Goal: Task Accomplishment & Management: Manage account settings

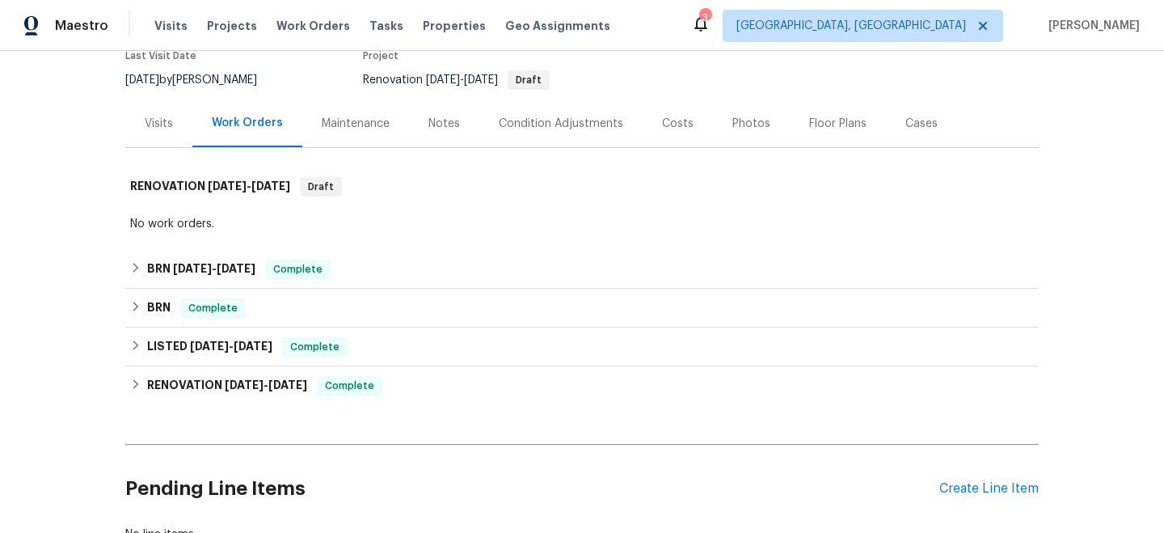
scroll to position [153, 0]
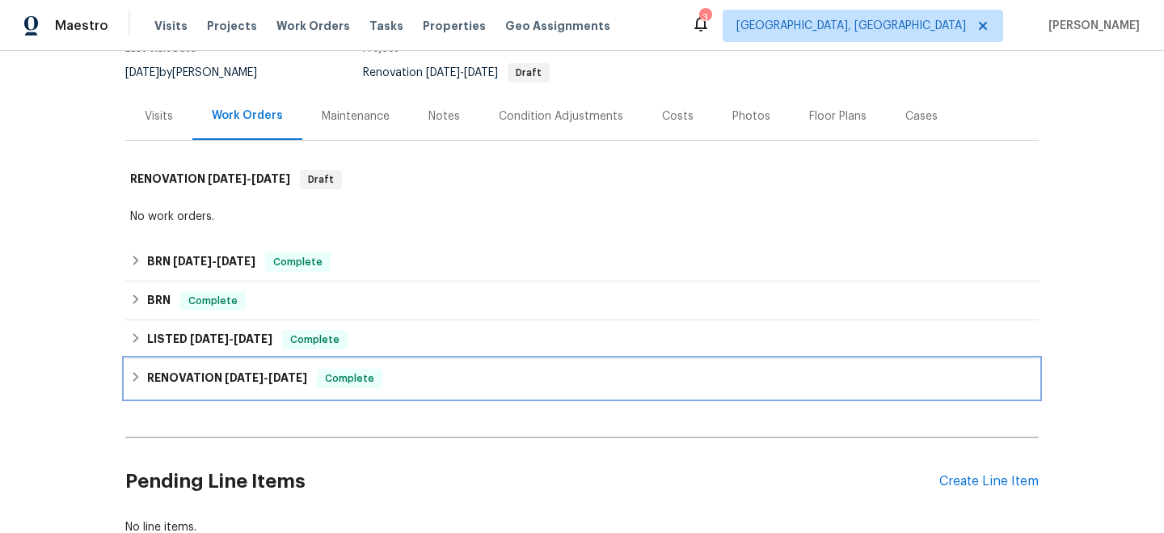
click at [374, 377] on span "Complete" at bounding box center [349, 378] width 62 height 16
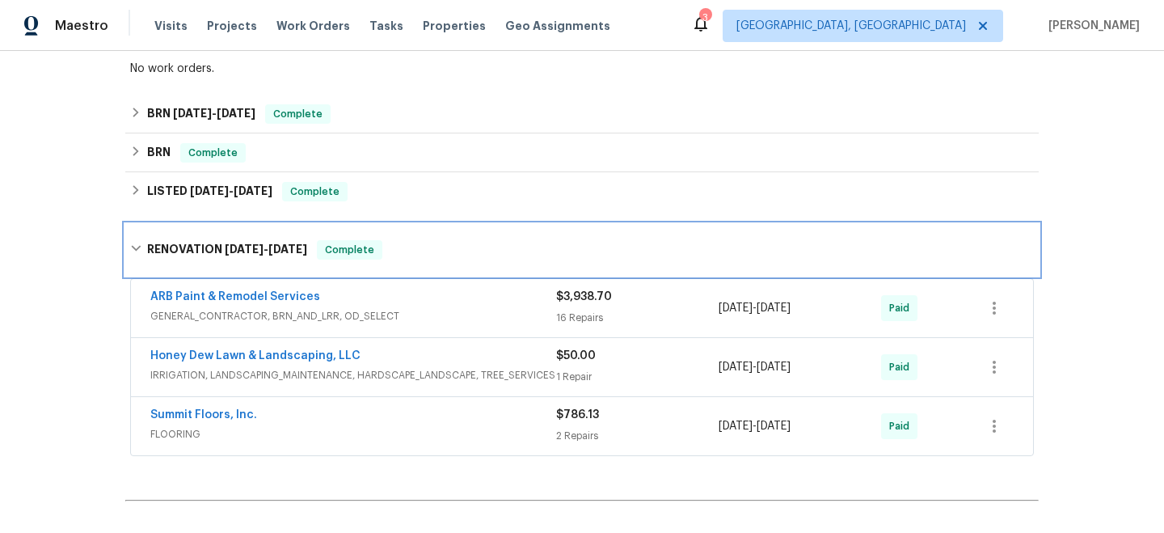
scroll to position [302, 0]
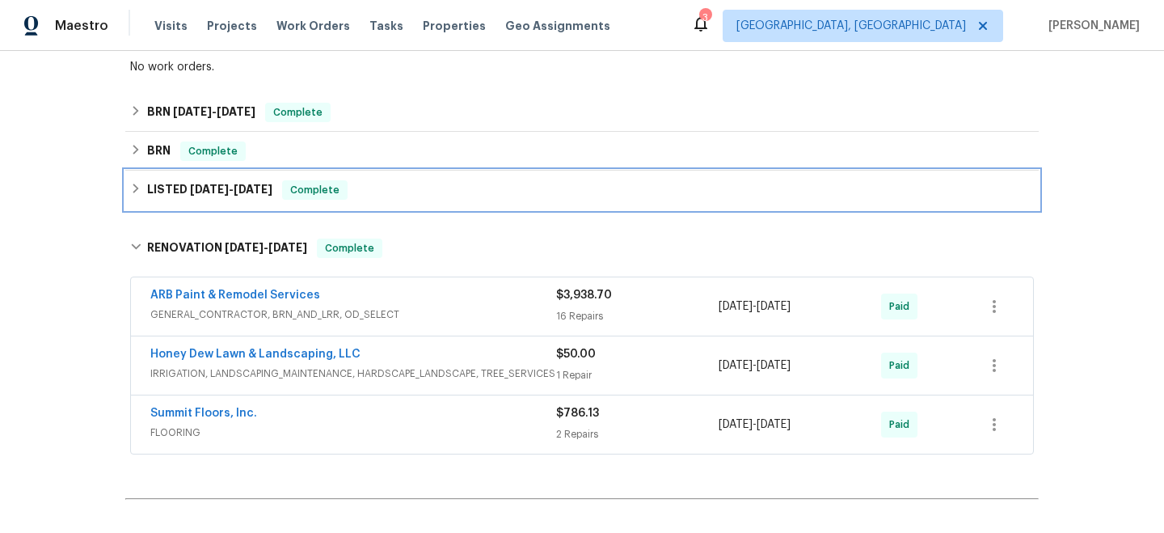
click at [349, 191] on div "LISTED [DATE] - [DATE] Complete" at bounding box center [582, 189] width 904 height 19
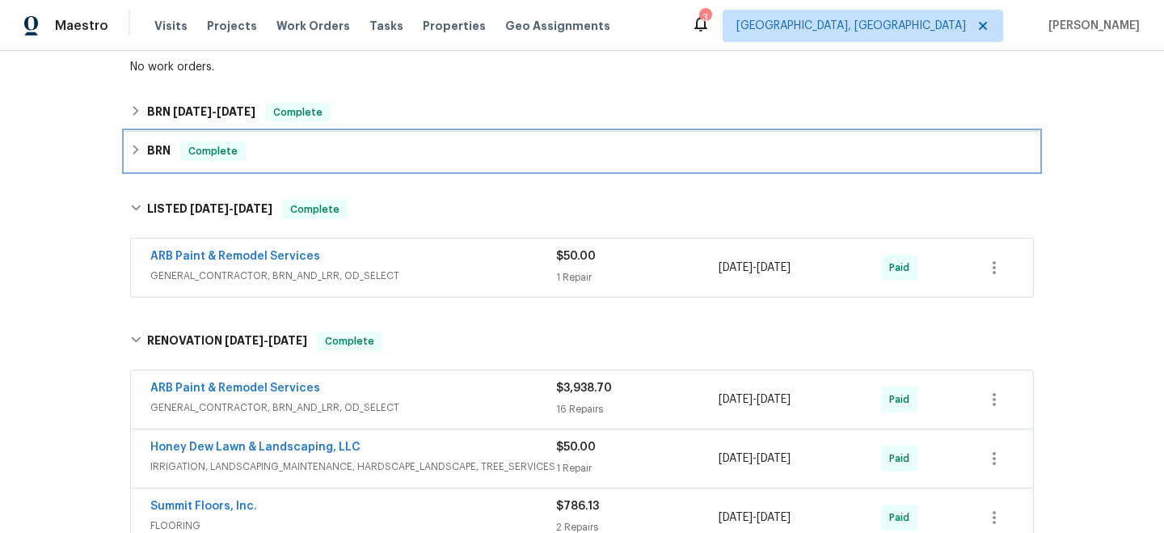
click at [348, 162] on div "BRN Complete" at bounding box center [581, 151] width 913 height 39
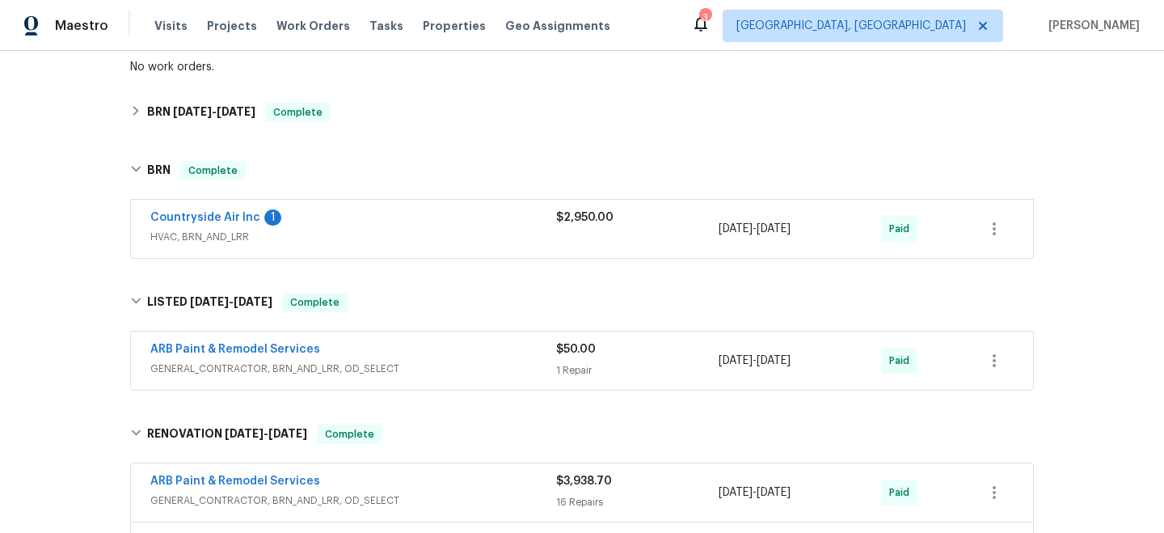
click at [329, 227] on div "Countryside Air Inc 1" at bounding box center [353, 218] width 406 height 19
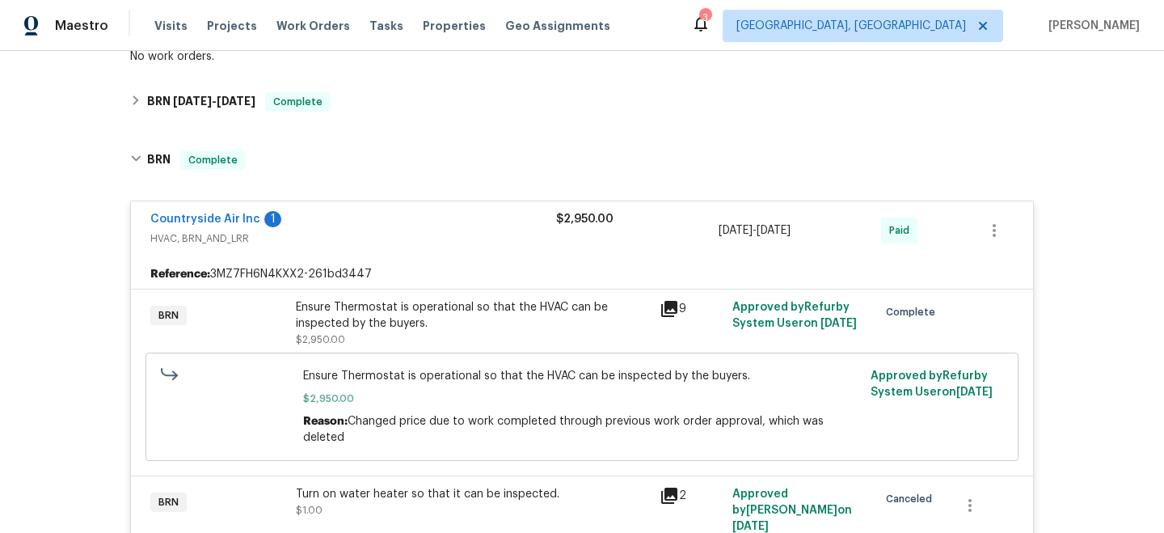
scroll to position [309, 0]
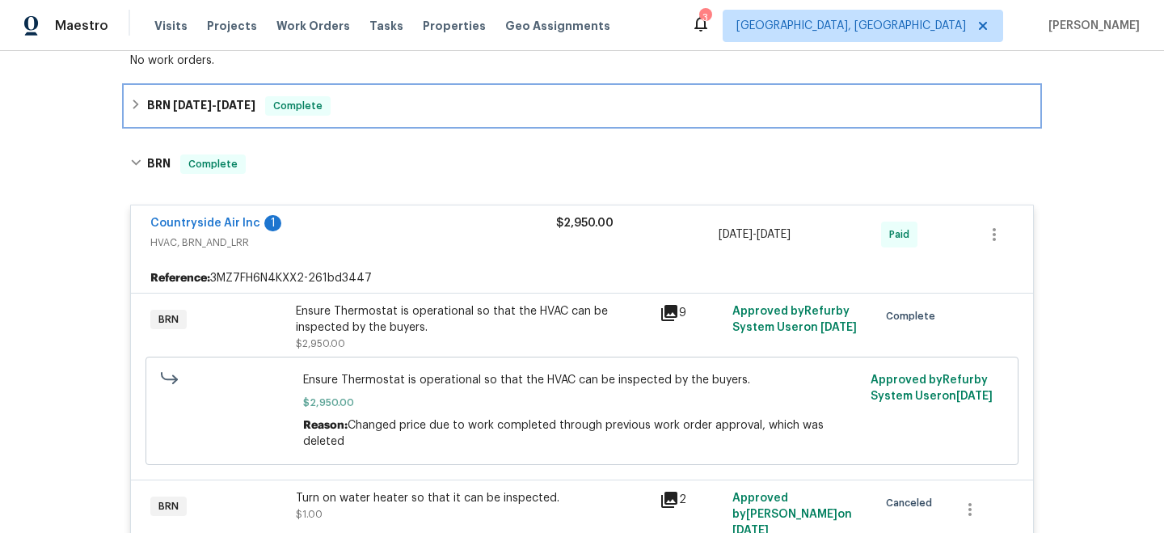
click at [298, 109] on span "Complete" at bounding box center [298, 106] width 62 height 16
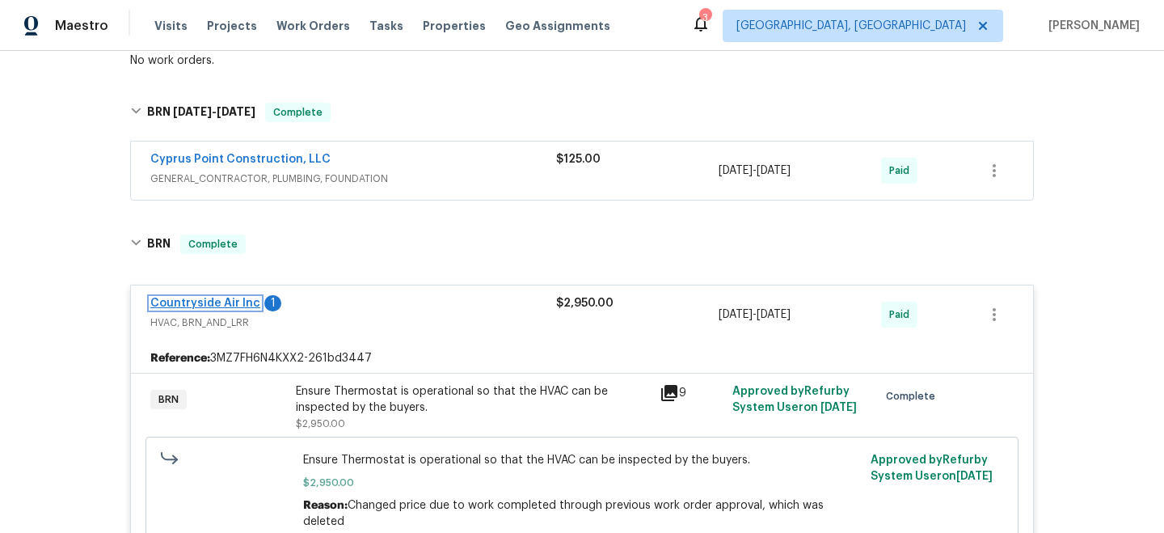
click at [212, 300] on link "Countryside Air Inc" at bounding box center [205, 302] width 110 height 11
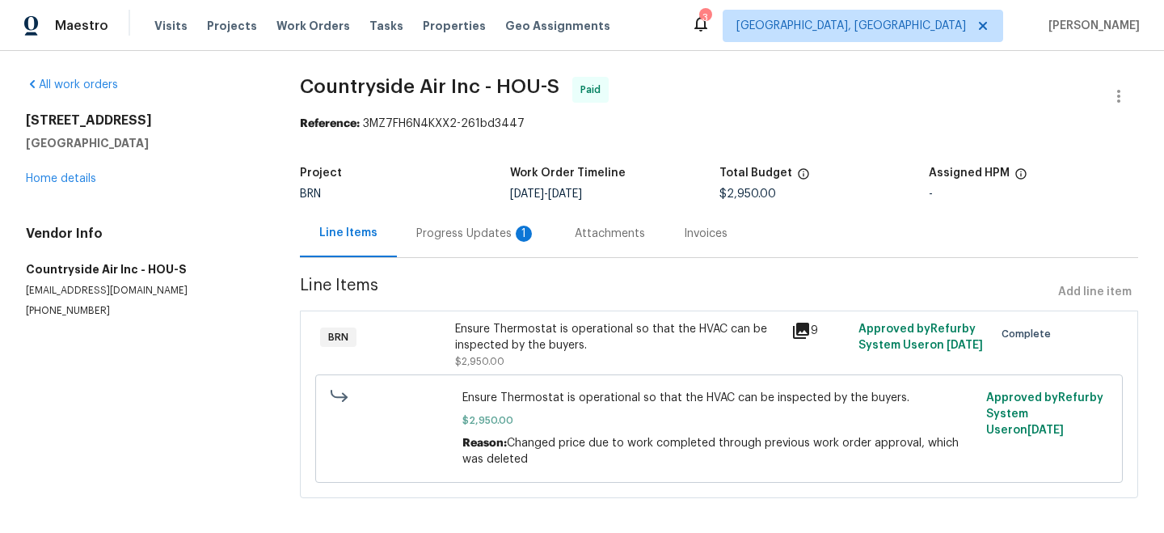
click at [694, 231] on div "Invoices" at bounding box center [706, 234] width 44 height 16
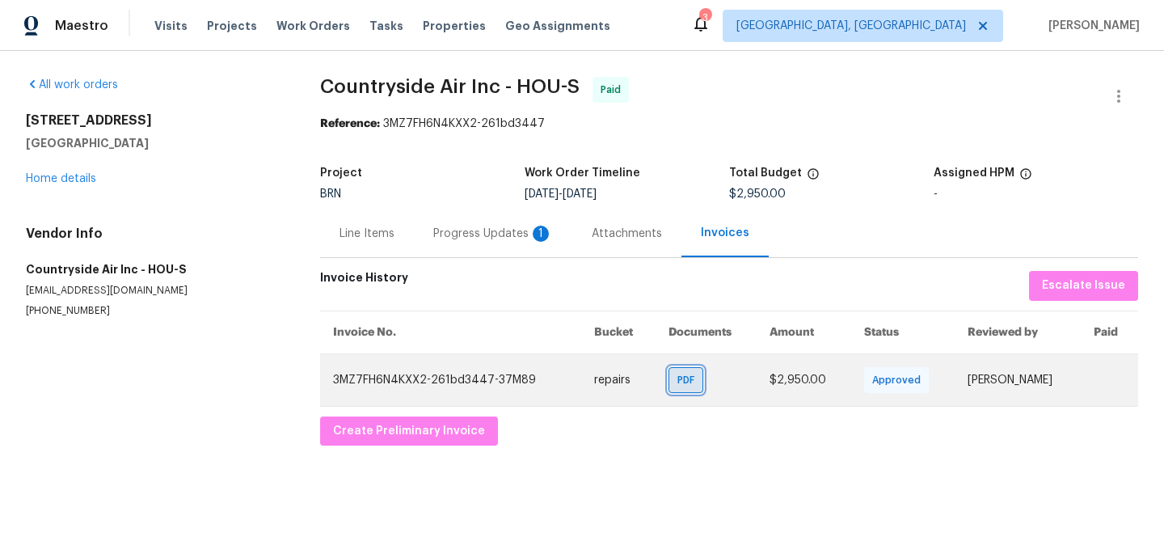
click at [681, 380] on span "PDF" at bounding box center [688, 380] width 23 height 16
